Goal: Task Accomplishment & Management: Complete application form

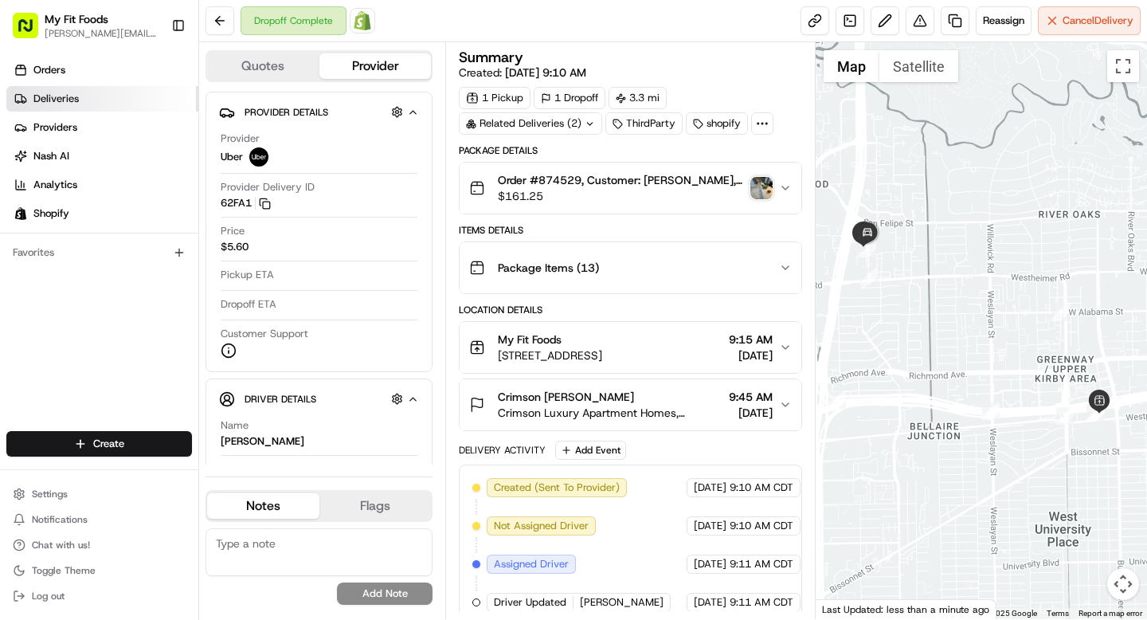
click at [93, 97] on link "Deliveries" at bounding box center [102, 98] width 192 height 25
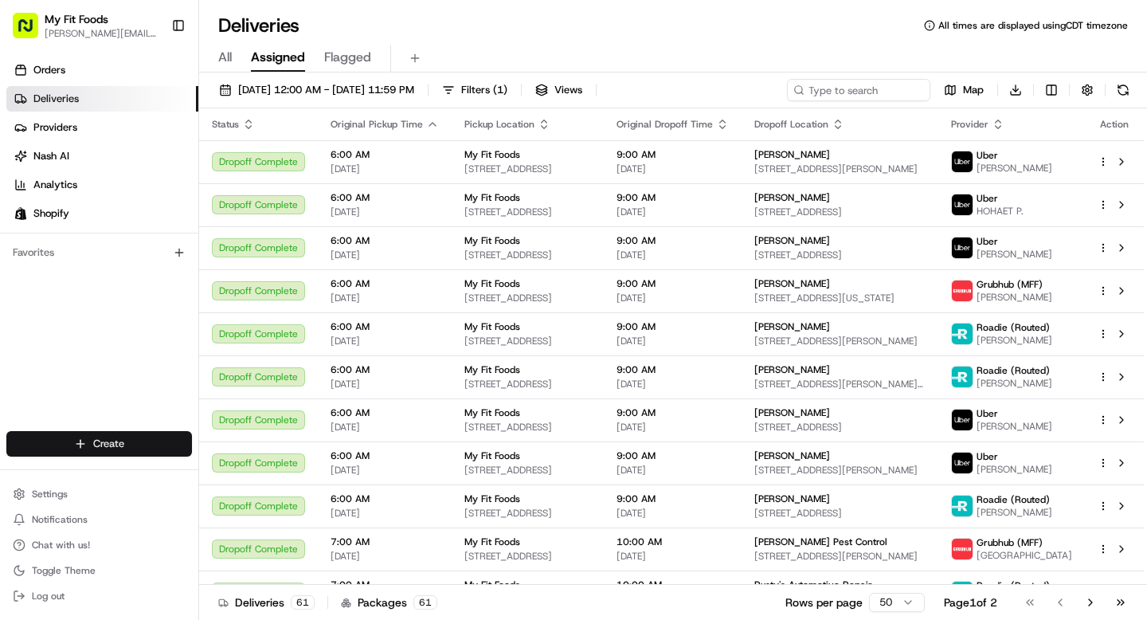
click at [114, 443] on html "My Fit Foods [EMAIL_ADDRESS][DOMAIN_NAME] Toggle Sidebar Orders Deliveries Prov…" at bounding box center [573, 310] width 1147 height 620
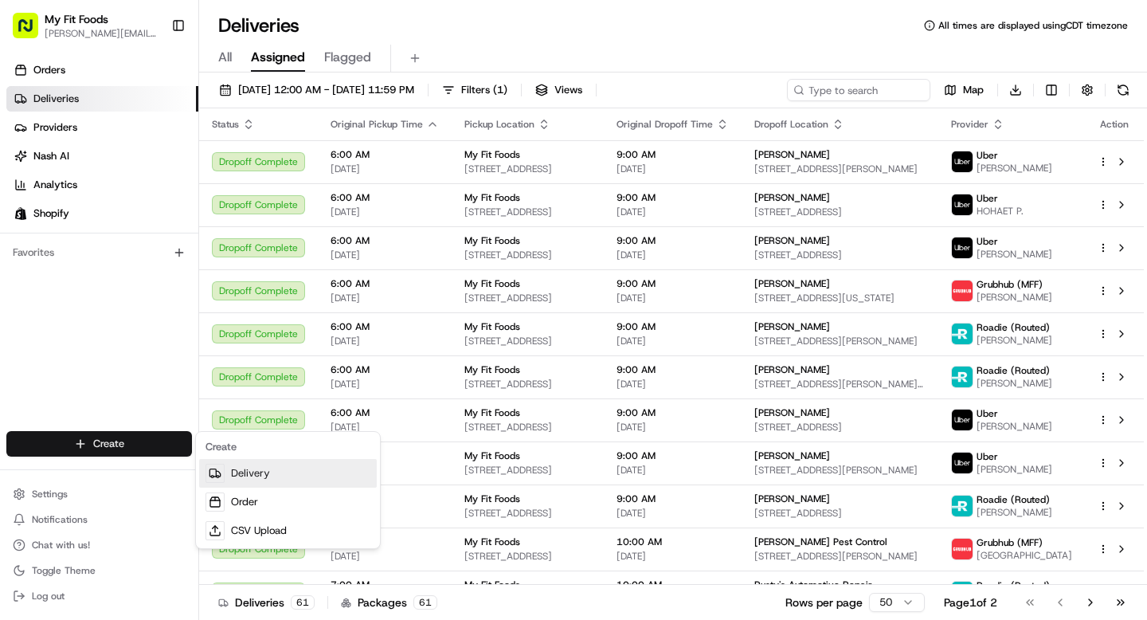
click at [232, 476] on link "Delivery" at bounding box center [288, 473] width 178 height 29
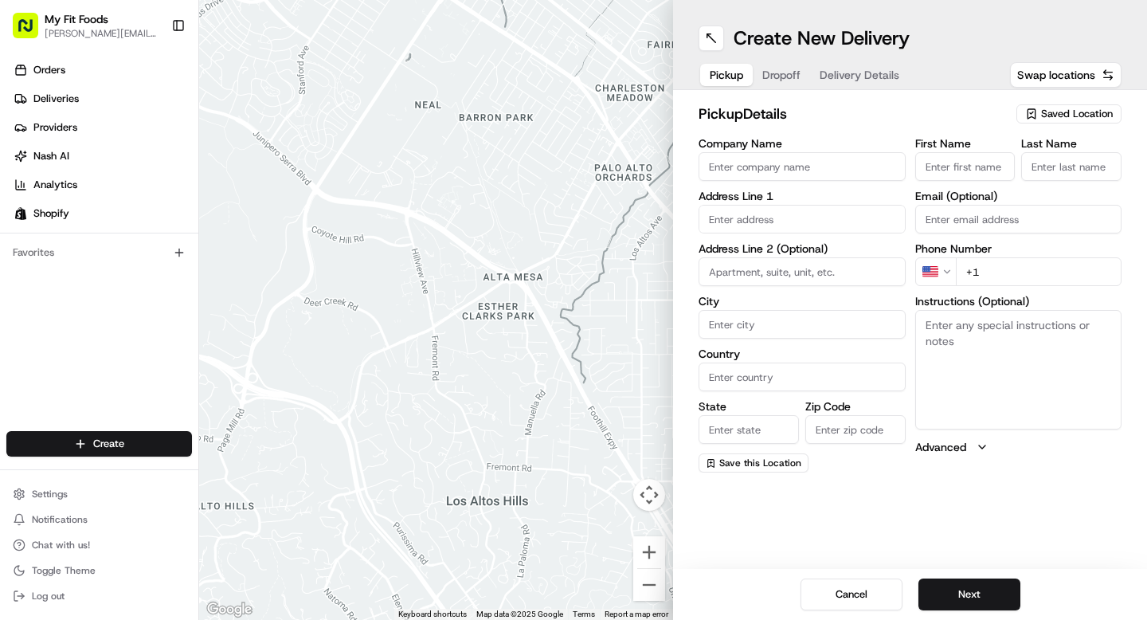
click at [1064, 118] on span "Saved Location" at bounding box center [1077, 114] width 72 height 14
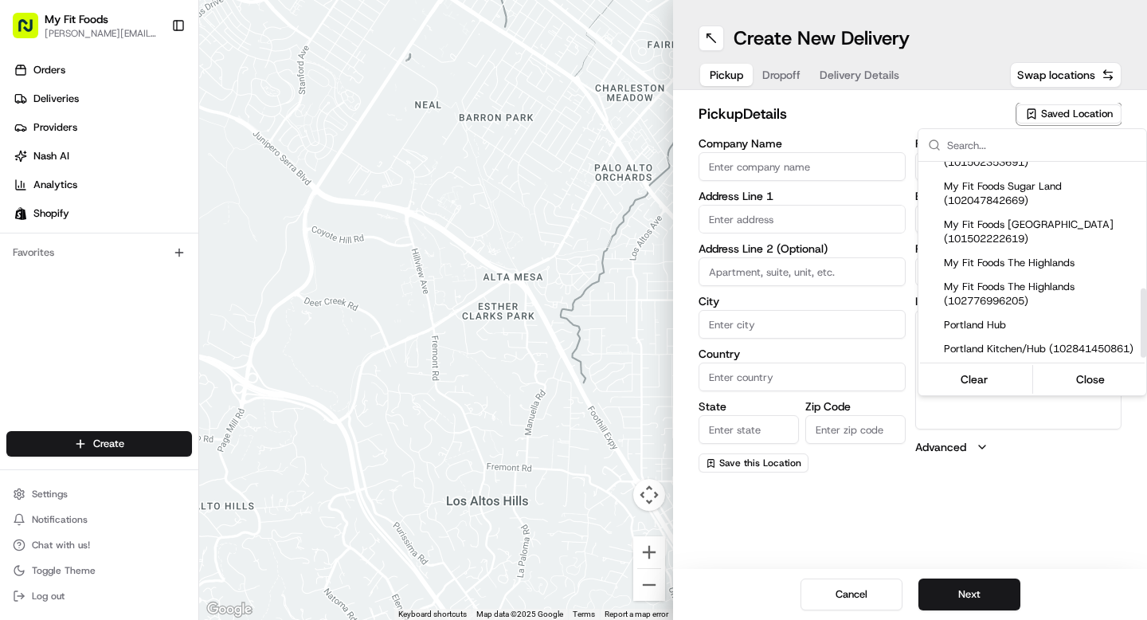
scroll to position [364, 0]
click at [1007, 244] on span "My Fit Foods [GEOGRAPHIC_DATA] (101502222619)" at bounding box center [1042, 231] width 196 height 29
type input "My Fit Foods The Heights"
type input "[STREET_ADDRESS]"
type input "Ste 100"
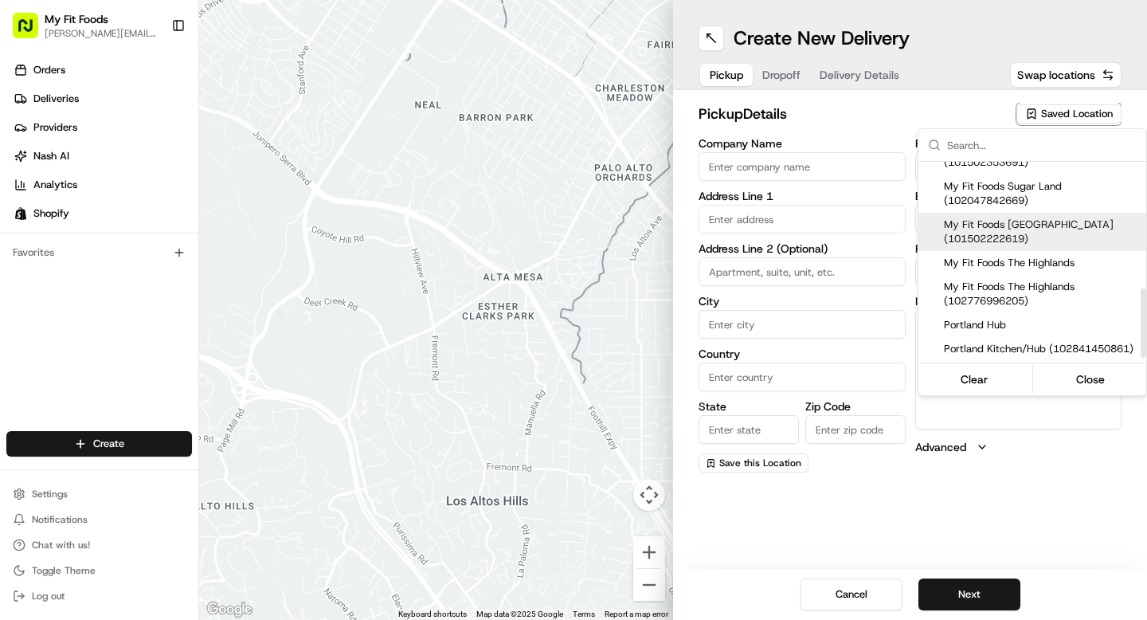
type input "[GEOGRAPHIC_DATA]"
type input "US"
type input "[GEOGRAPHIC_DATA]"
type input "77008"
type input "[PHONE_NUMBER]"
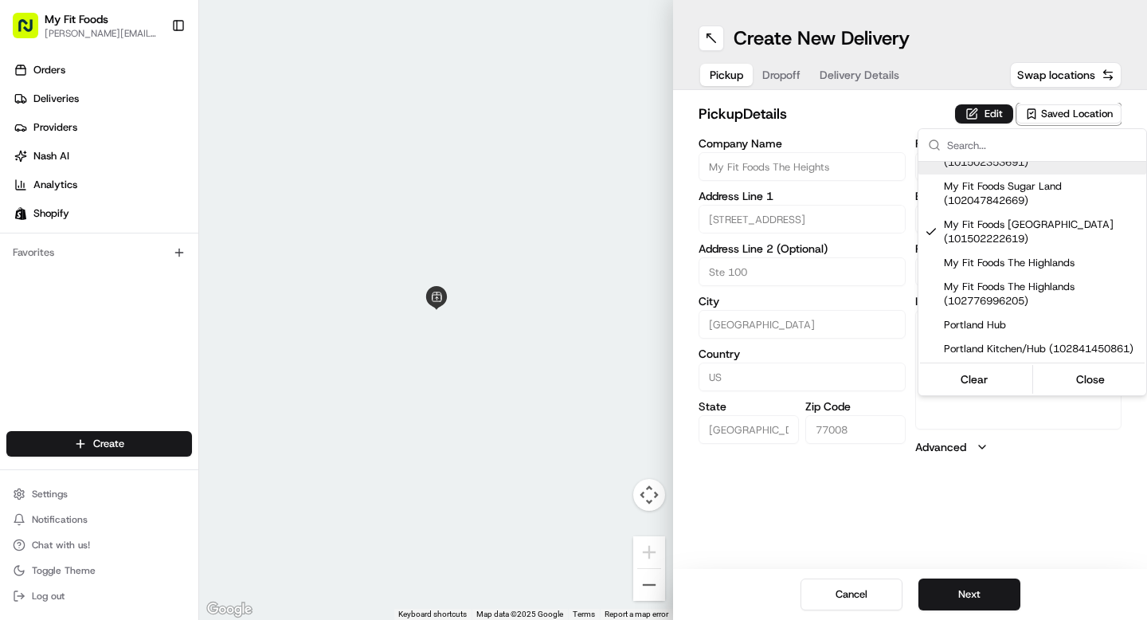
click at [804, 182] on html "My Fit Foods [EMAIL_ADDRESS][DOMAIN_NAME] Toggle Sidebar Orders Deliveries Prov…" at bounding box center [573, 310] width 1147 height 620
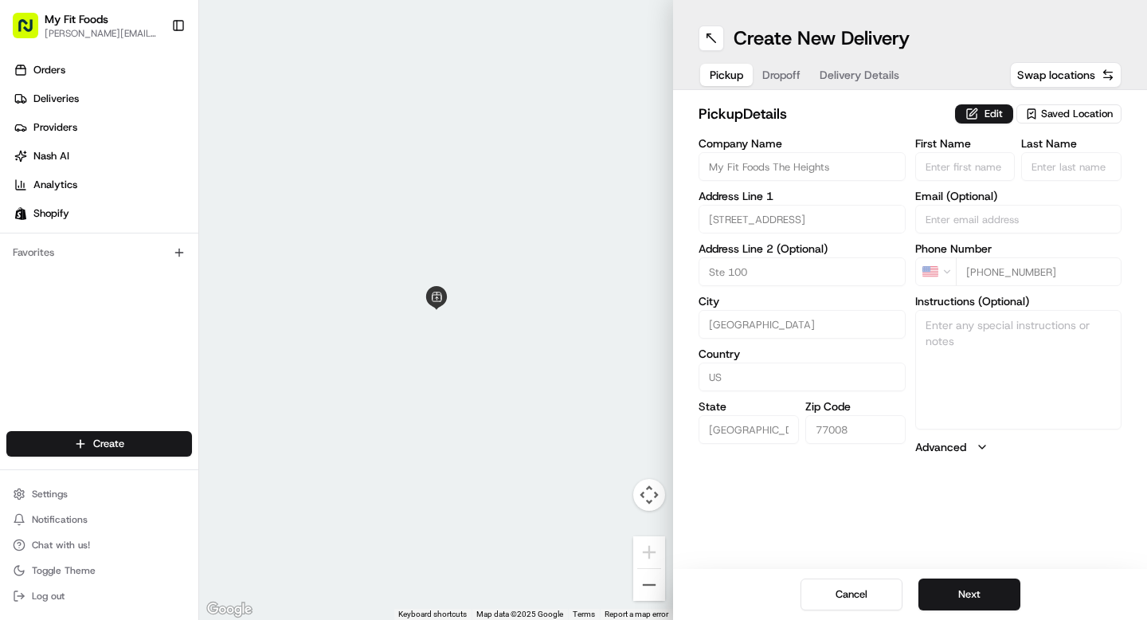
click at [778, 62] on div "Pickup Dropoff Delivery Details" at bounding box center [805, 75] width 212 height 29
click at [777, 76] on button "Dropoff" at bounding box center [781, 75] width 57 height 22
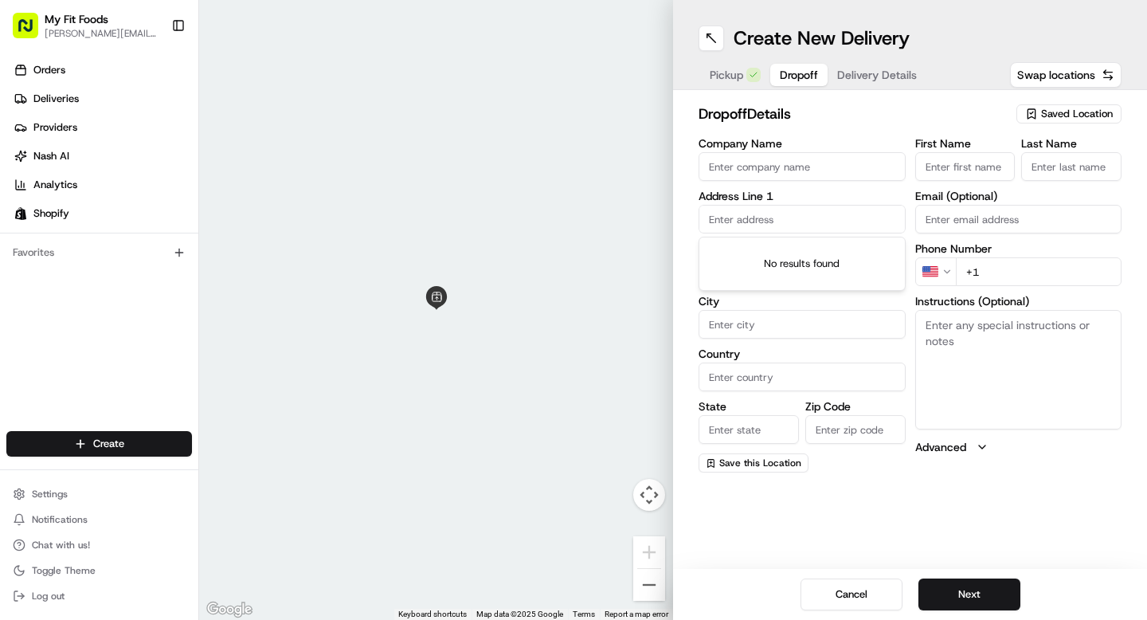
click at [764, 228] on input "text" at bounding box center [802, 219] width 207 height 29
paste input "[STREET_ADDRESS]"
click at [765, 252] on div "[STREET_ADDRESS]" at bounding box center [802, 253] width 199 height 24
type input "[STREET_ADDRESS]"
type input "[GEOGRAPHIC_DATA]"
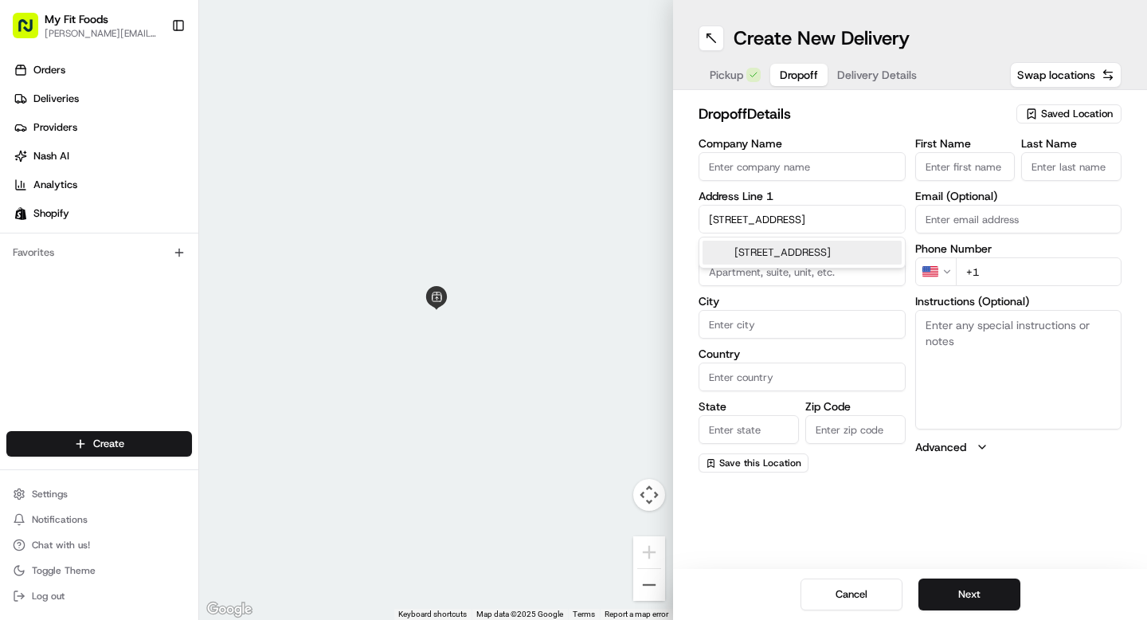
type input "[GEOGRAPHIC_DATA]"
type input "77009"
type input "[STREET_ADDRESS]"
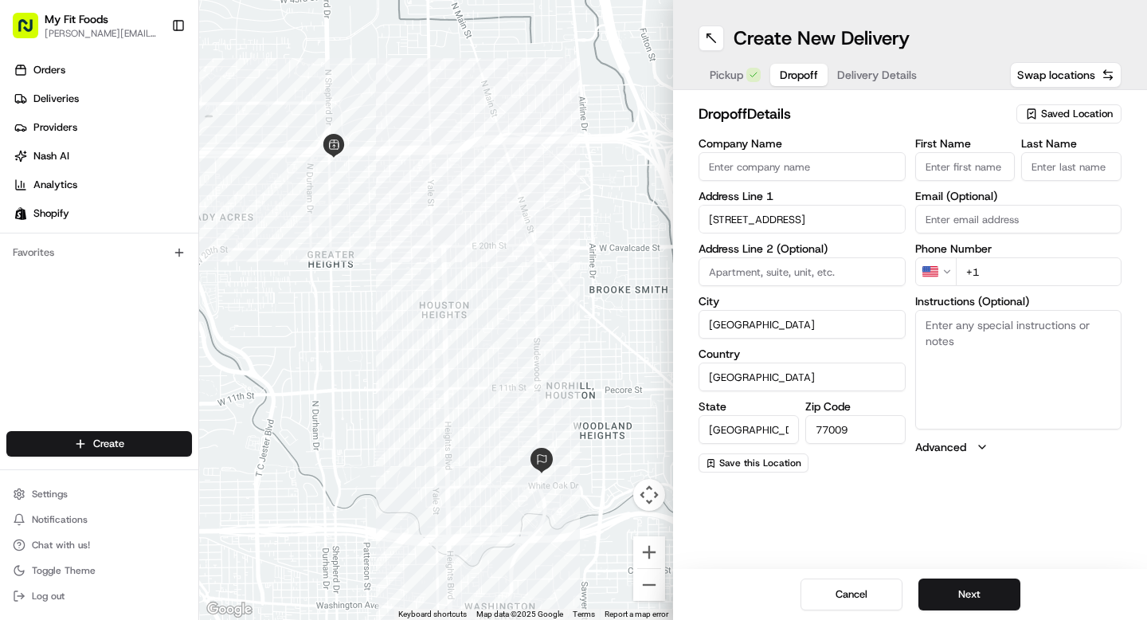
click at [958, 170] on input "First Name" at bounding box center [965, 166] width 100 height 29
type input "[PERSON_NAME]"
click at [1031, 170] on input "Last Name" at bounding box center [1071, 166] width 100 height 29
click at [1054, 172] on input "[PERSON_NAME]" at bounding box center [1071, 166] width 100 height 29
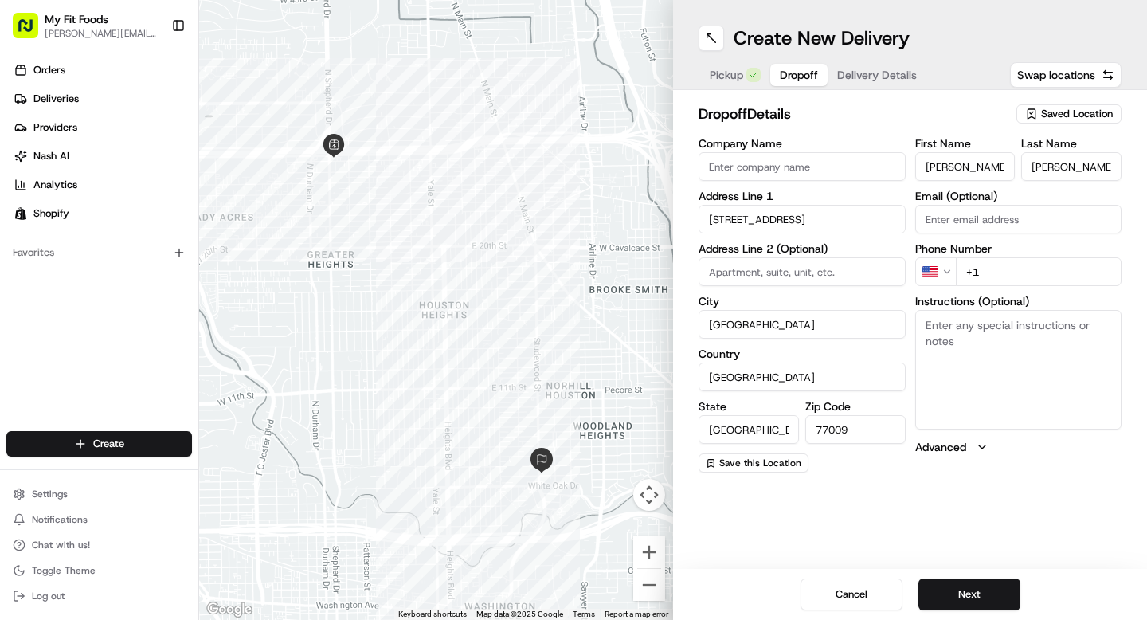
paste input "w"
click at [1043, 166] on input "[PERSON_NAME]" at bounding box center [1071, 166] width 100 height 29
type input "[PERSON_NAME]"
click at [1012, 275] on input "+1" at bounding box center [1039, 271] width 166 height 29
paste input "[PHONE_NUMBER]"
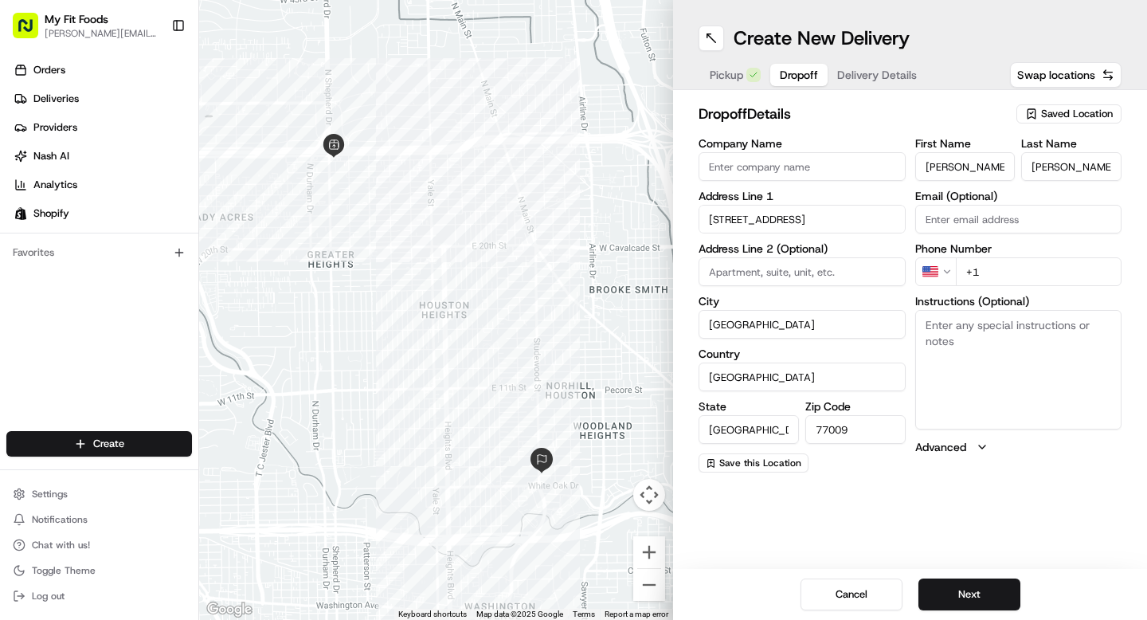
type input "[PHONE_NUMBER]"
click at [859, 78] on span "Delivery Details" at bounding box center [877, 75] width 80 height 16
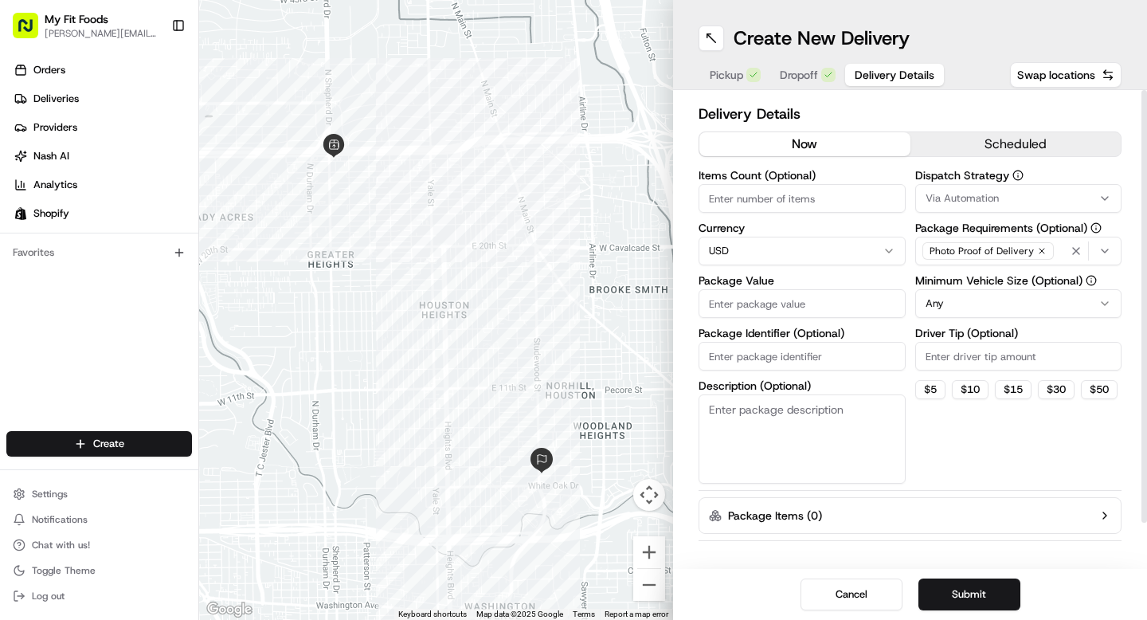
click at [767, 193] on input "Items Count (Optional)" at bounding box center [802, 198] width 207 height 29
type input "15"
click at [742, 303] on input "Package Value" at bounding box center [802, 303] width 207 height 29
type input "137"
click at [939, 351] on input "Driver Tip (Optional)" at bounding box center [1018, 356] width 207 height 29
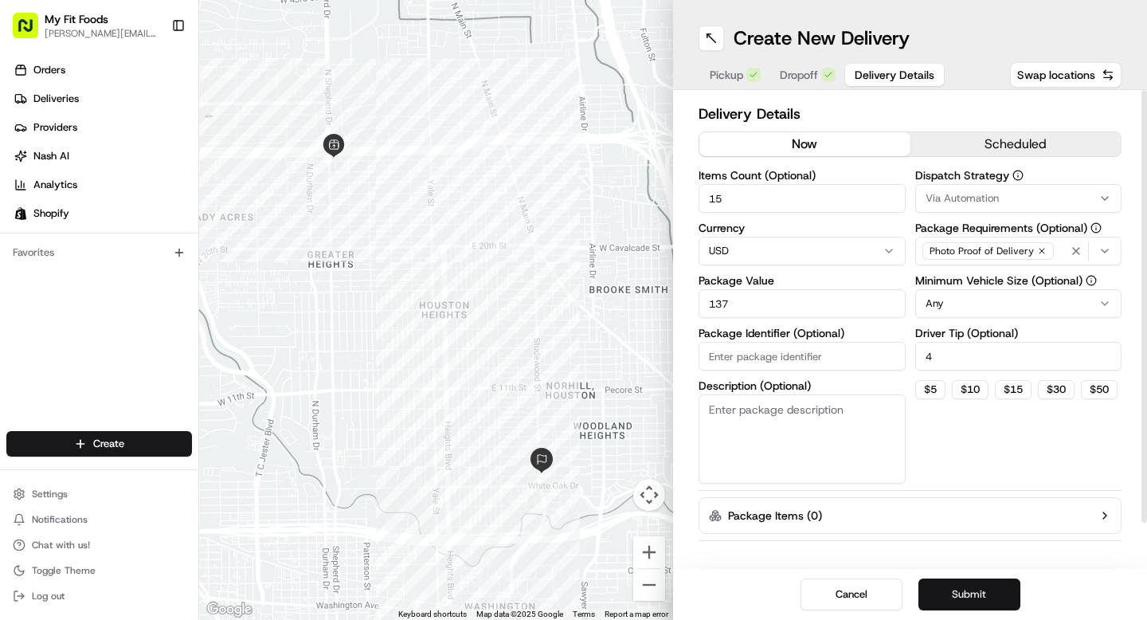
type input "4"
click at [948, 587] on button "Submit" at bounding box center [969, 594] width 102 height 32
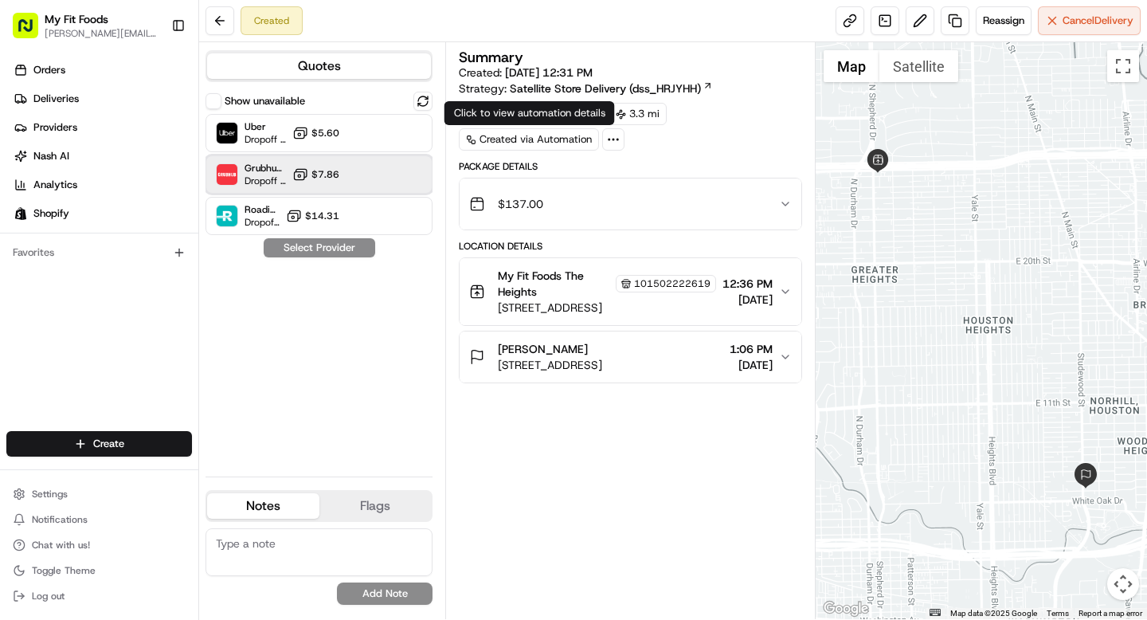
click at [365, 172] on div "Grubhub (MFF) Dropoff ETA 31 minutes $7.86" at bounding box center [319, 174] width 227 height 38
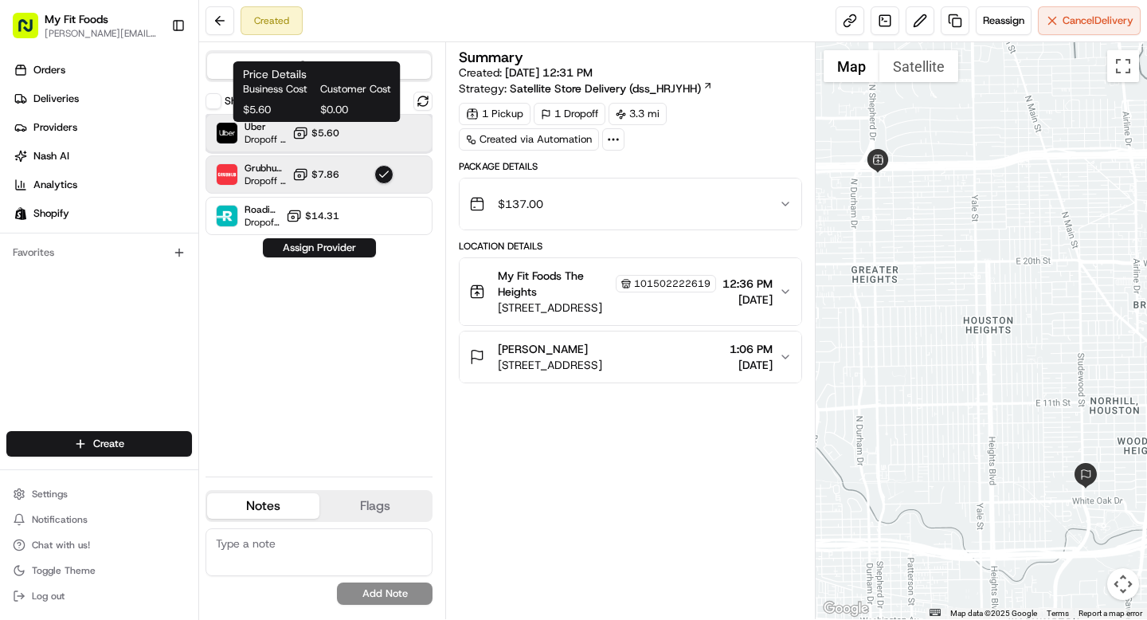
click at [353, 135] on div "Uber Dropoff ETA 34 minutes $5.60" at bounding box center [319, 133] width 227 height 38
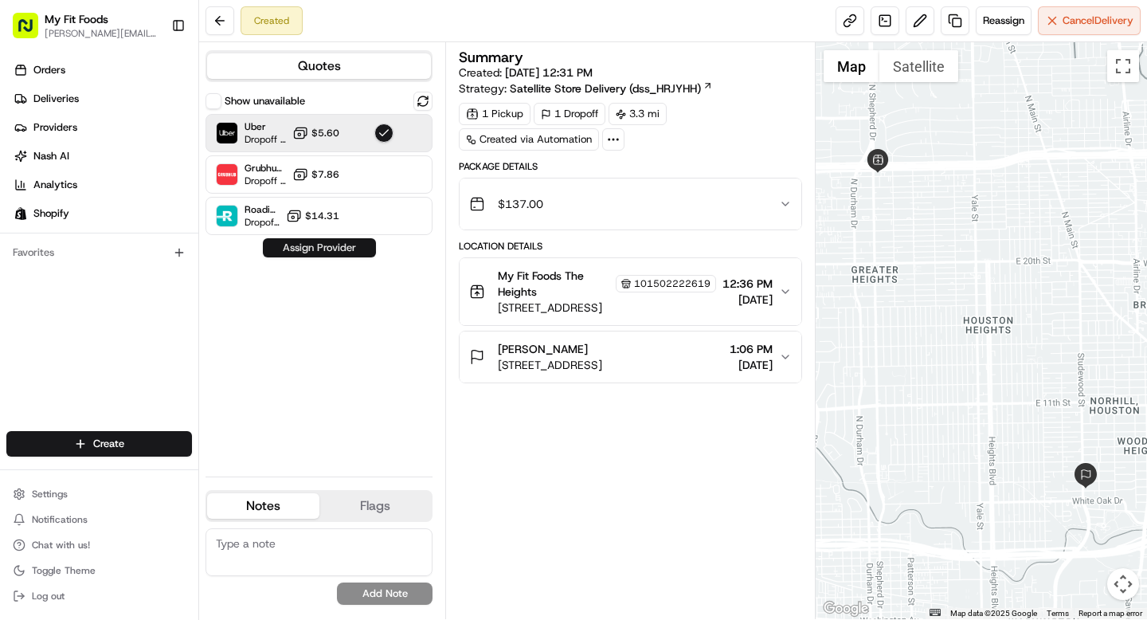
click at [322, 250] on button "Assign Provider" at bounding box center [319, 247] width 113 height 19
